Goal: Check status

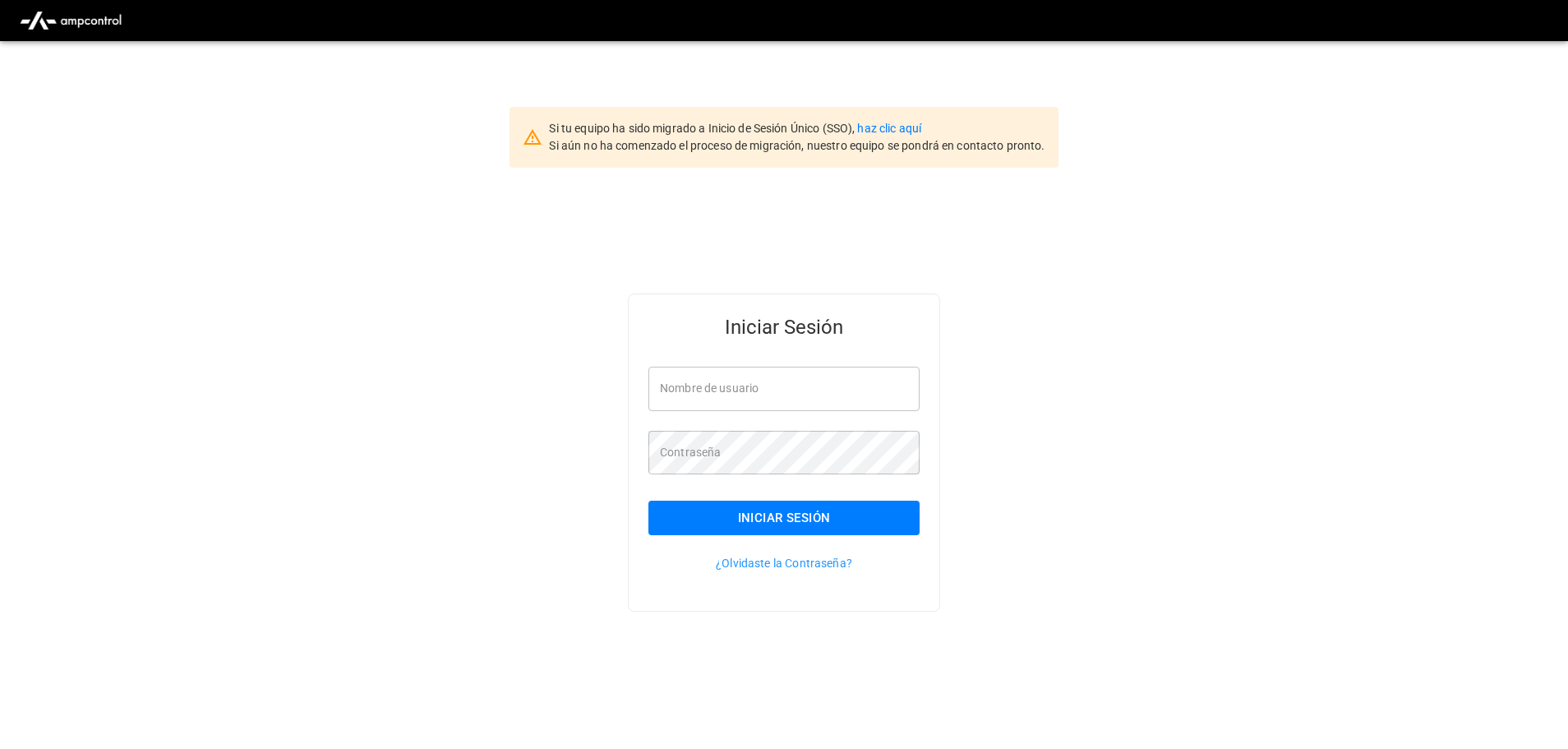
type input "**********"
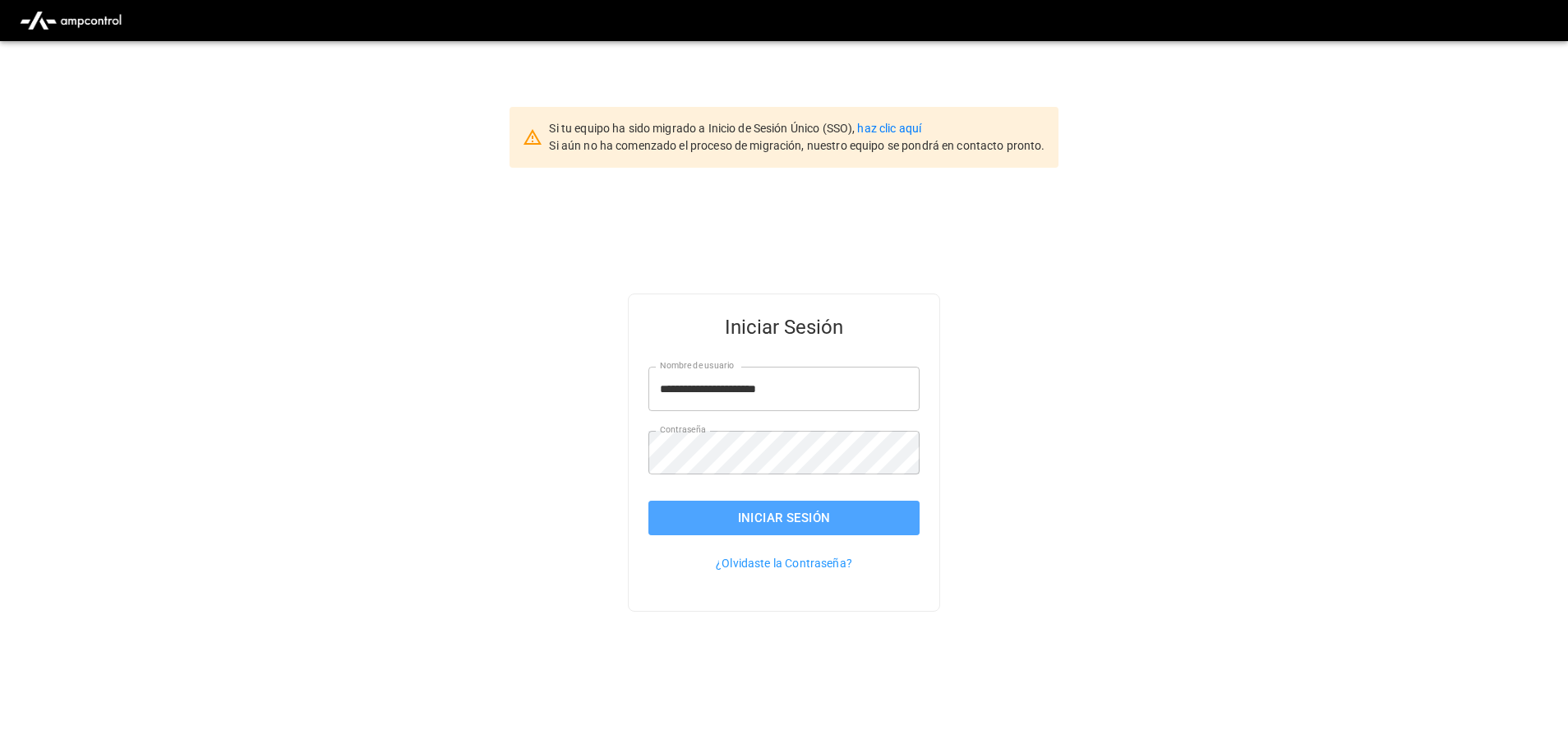
click at [855, 521] on button "Iniciar Sesión" at bounding box center [783, 517] width 271 height 34
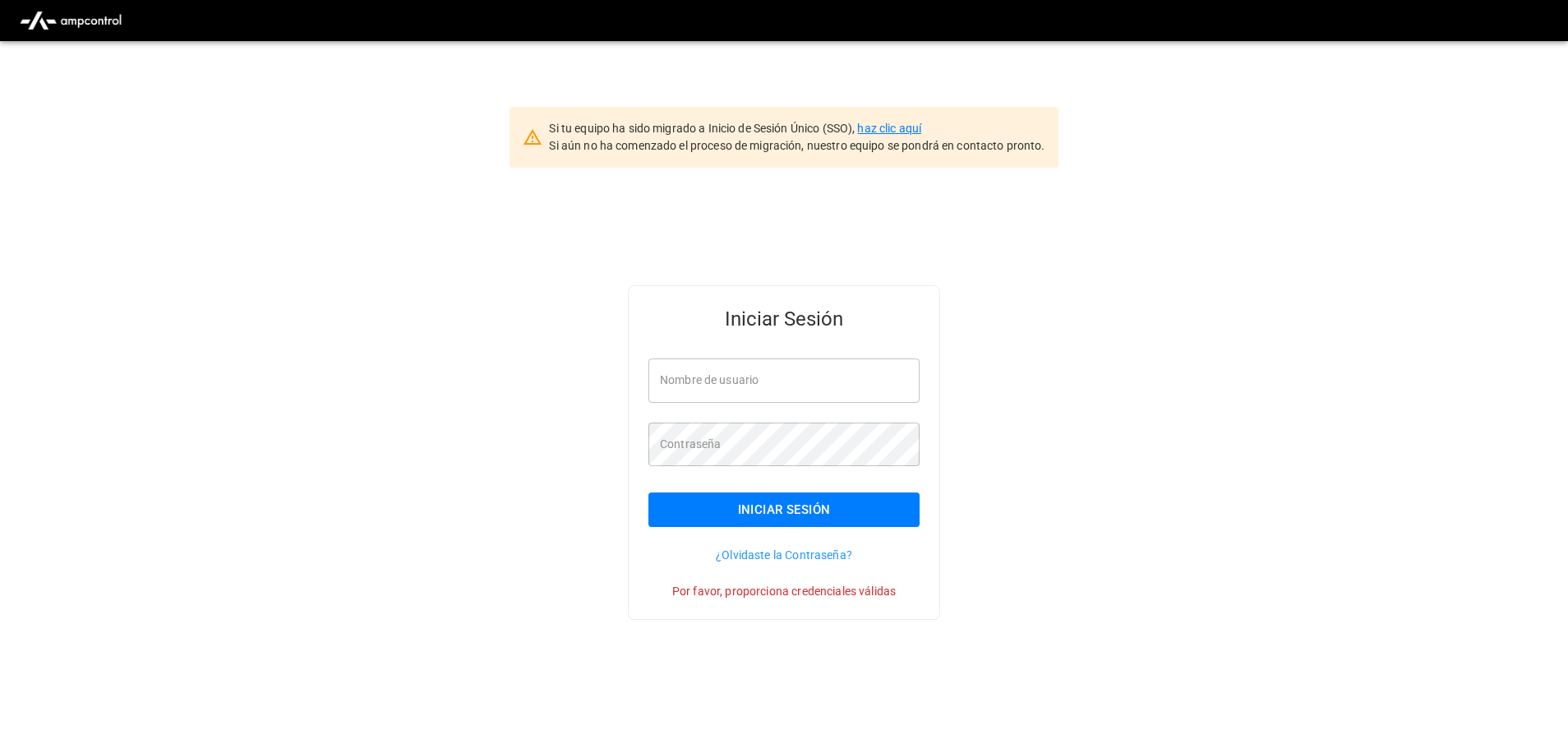
click at [901, 132] on link "haz clic aquí" at bounding box center [889, 128] width 64 height 14
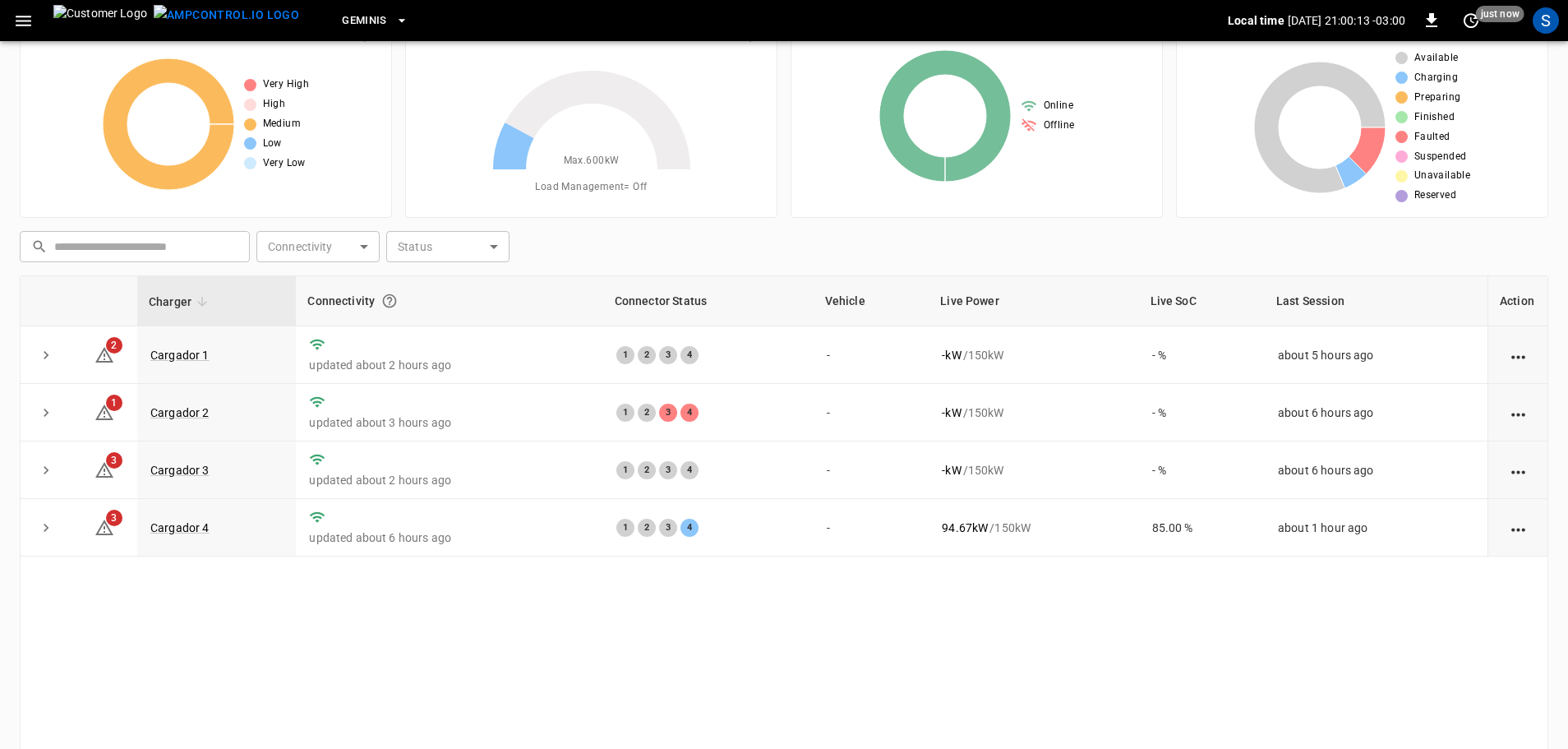
scroll to position [82, 0]
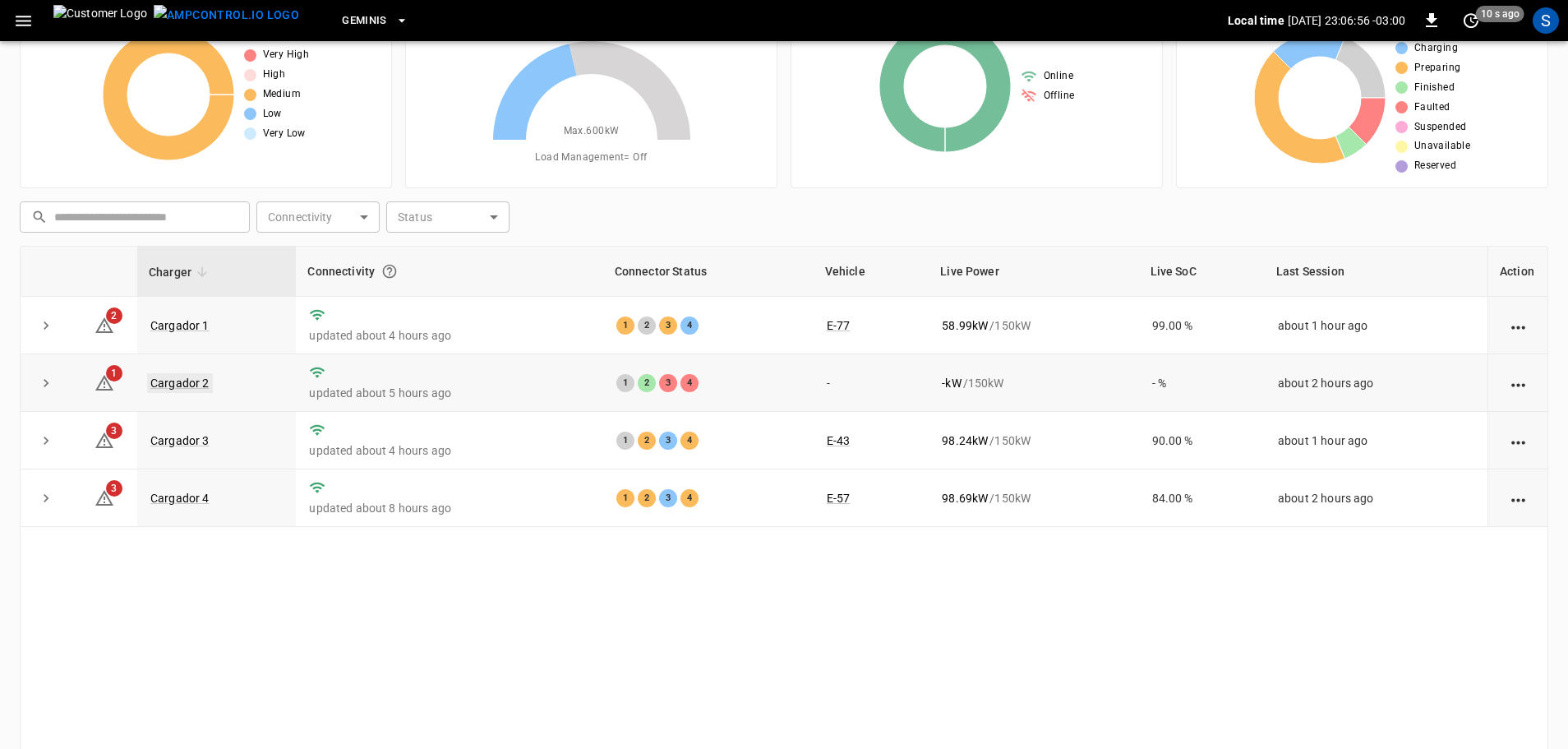
click at [165, 390] on link "Cargador 2" at bounding box center [180, 383] width 66 height 19
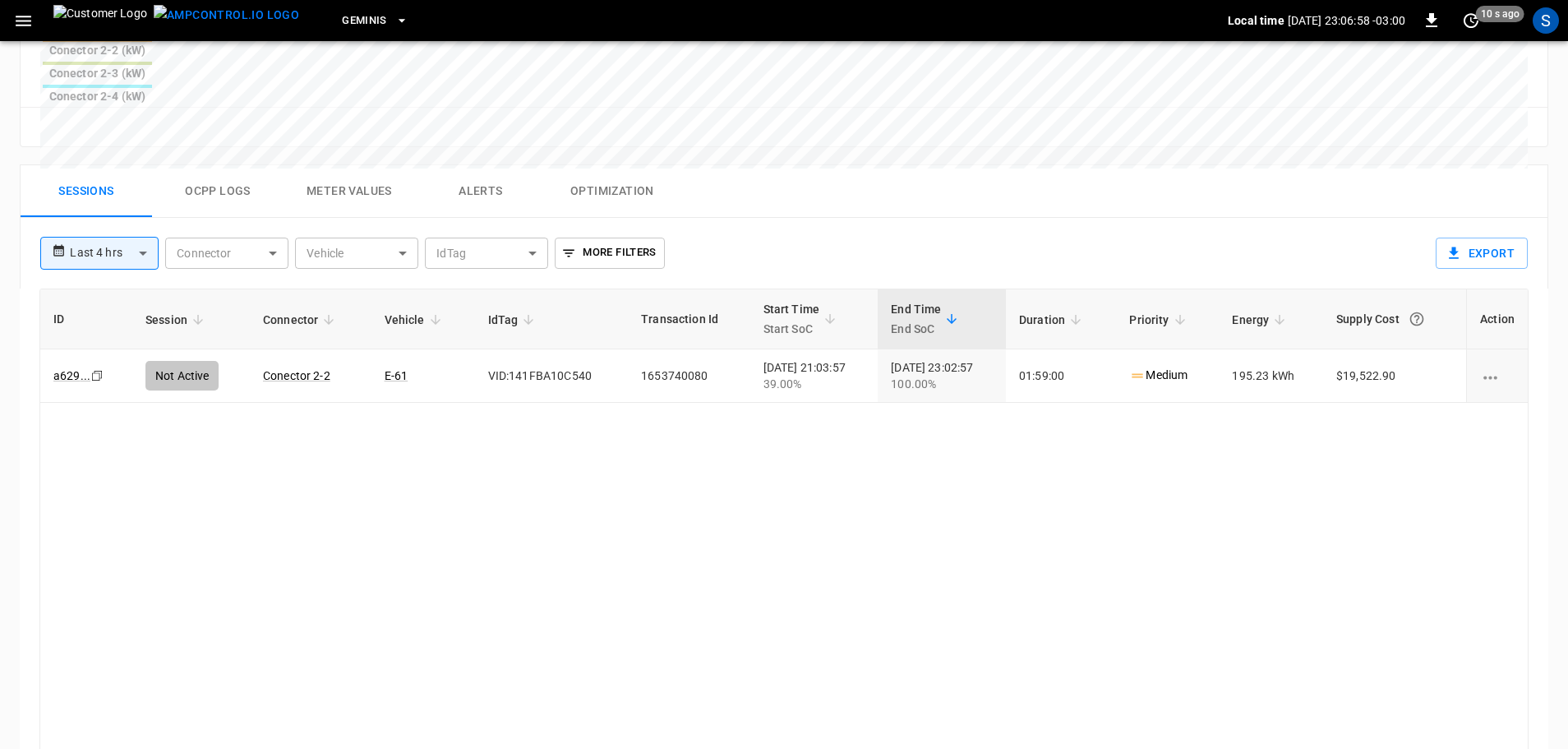
scroll to position [790, 0]
drag, startPoint x: 603, startPoint y: 414, endPoint x: 607, endPoint y: 422, distance: 8.9
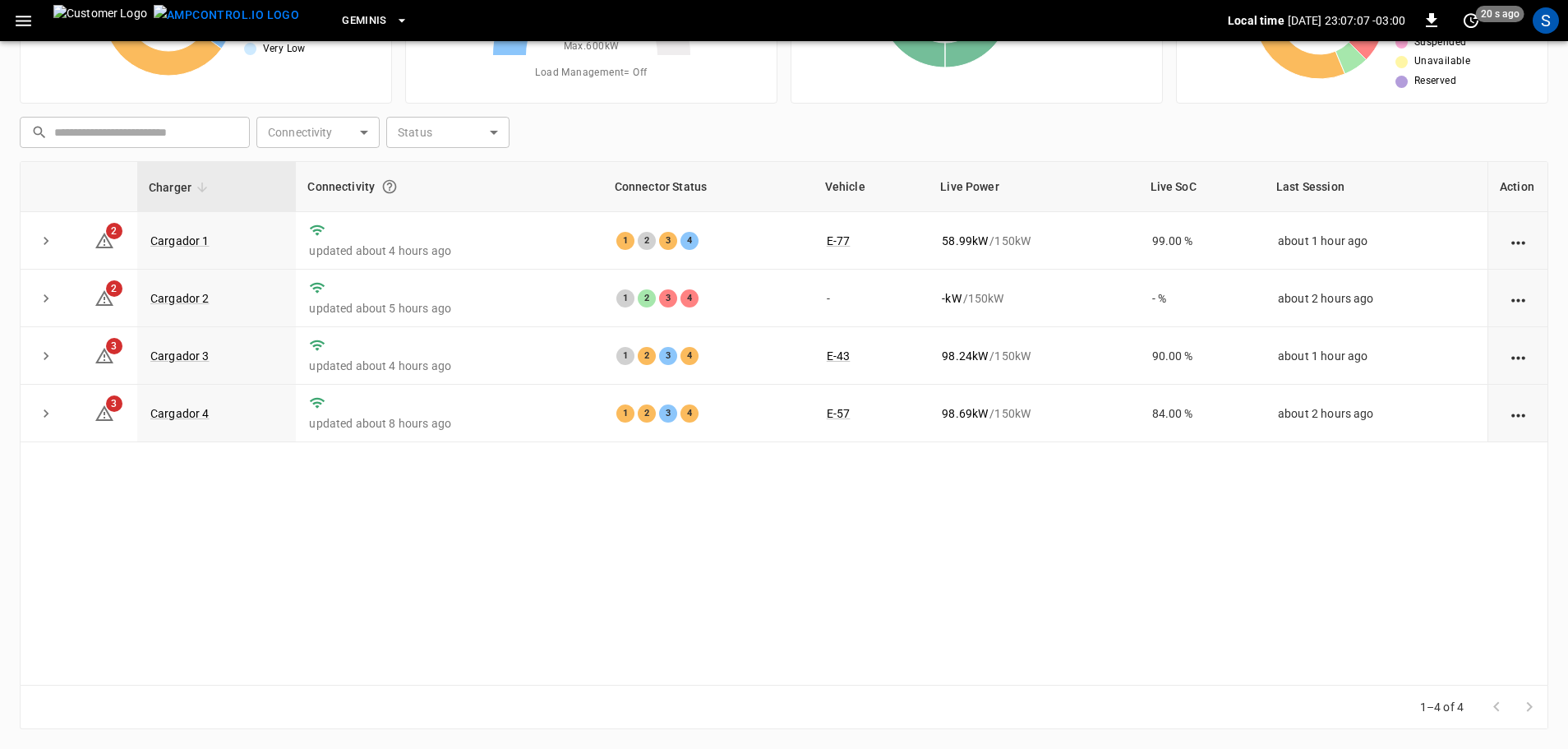
scroll to position [82, 0]
